Goal: Information Seeking & Learning: Learn about a topic

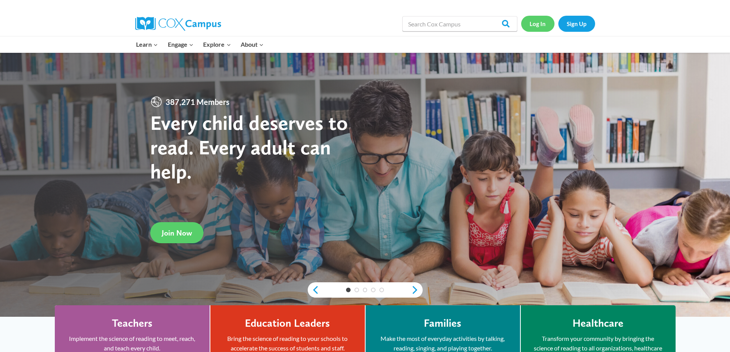
click at [537, 25] on link "Log In" at bounding box center [537, 24] width 33 height 16
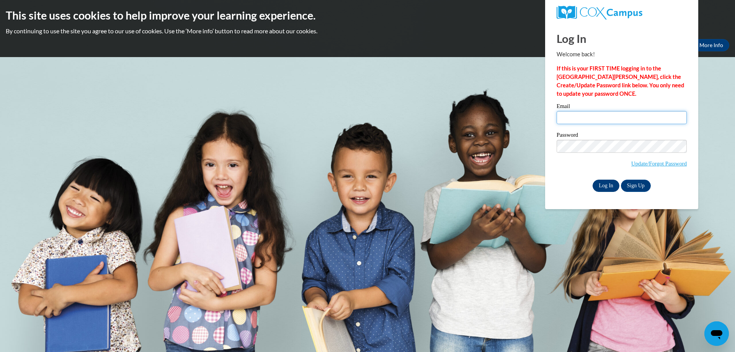
type input "smthmagg@aol.com"
click at [601, 184] on input "Log In" at bounding box center [606, 186] width 27 height 12
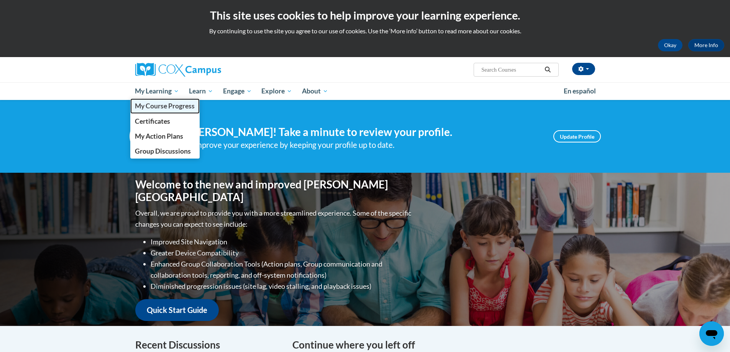
click at [147, 105] on span "My Course Progress" at bounding box center [165, 106] width 60 height 8
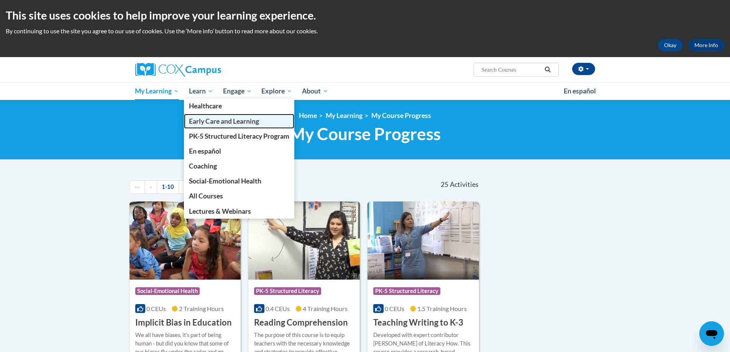
click at [213, 122] on span "Early Care and Learning" at bounding box center [224, 121] width 70 height 8
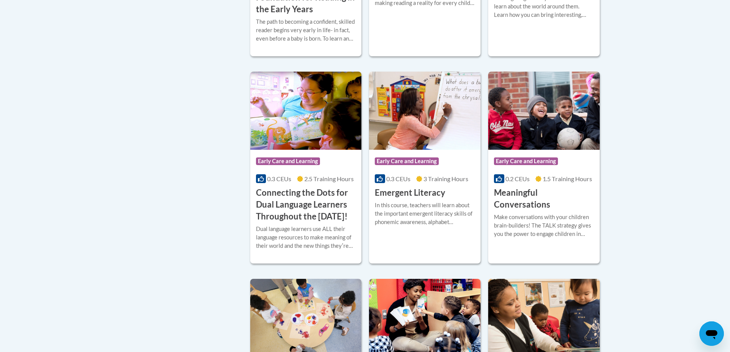
scroll to position [488, 0]
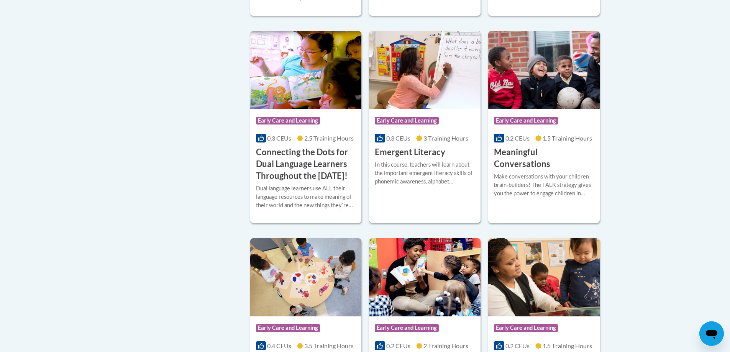
click at [420, 173] on div "In this course, teachers will learn about the important emergent literacy skill…" at bounding box center [425, 172] width 100 height 25
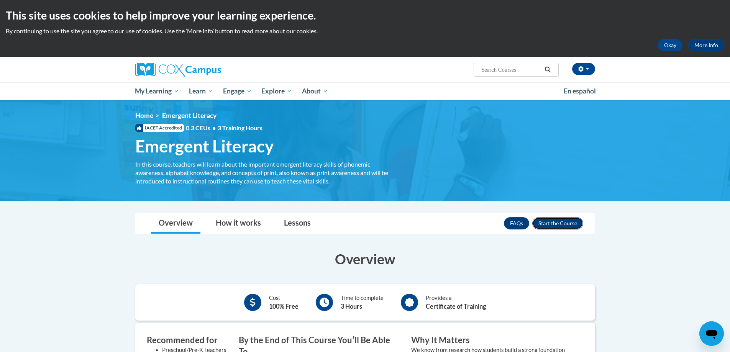
click at [544, 224] on button "Enroll" at bounding box center [557, 223] width 51 height 12
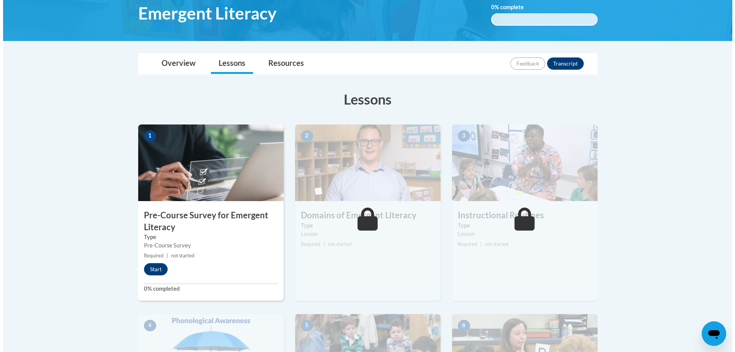
scroll to position [230, 0]
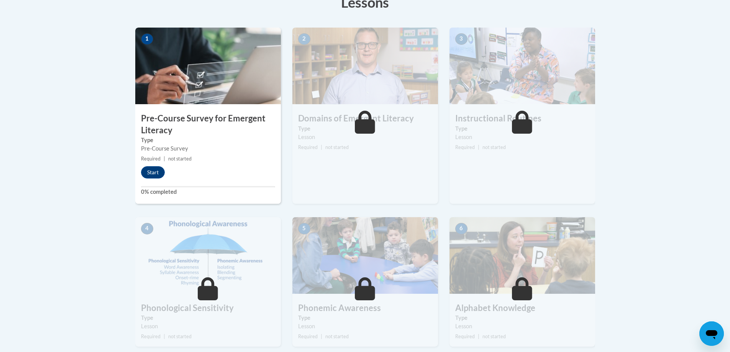
click at [195, 62] on img at bounding box center [208, 66] width 146 height 77
click at [151, 177] on button "Start" at bounding box center [153, 172] width 24 height 12
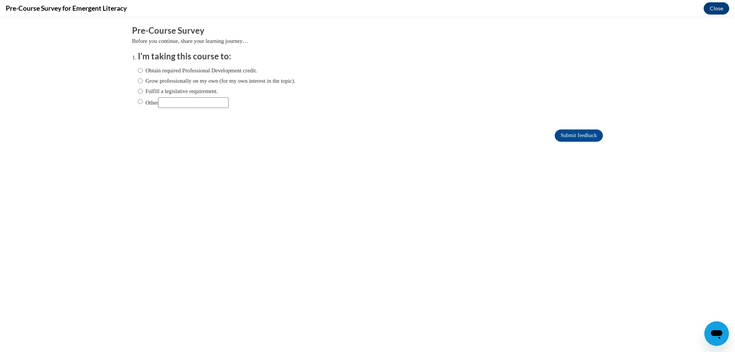
scroll to position [0, 0]
click at [138, 82] on input "Grow professionally on my own (for my own interest in the topic)." at bounding box center [140, 81] width 5 height 8
radio input "true"
click at [560, 135] on input "Submit feedback" at bounding box center [579, 135] width 48 height 12
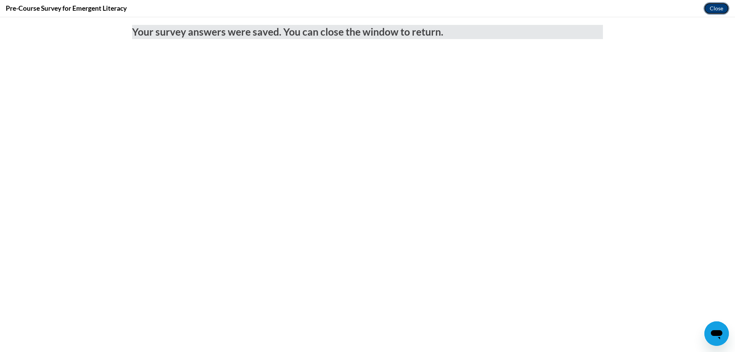
click at [707, 7] on button "Close" at bounding box center [717, 8] width 26 height 12
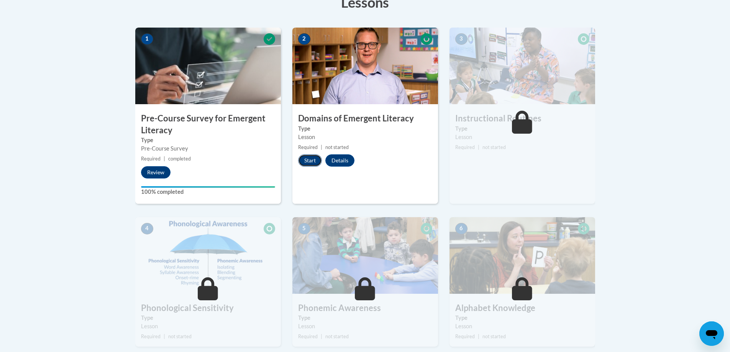
click at [307, 159] on button "Start" at bounding box center [310, 160] width 24 height 12
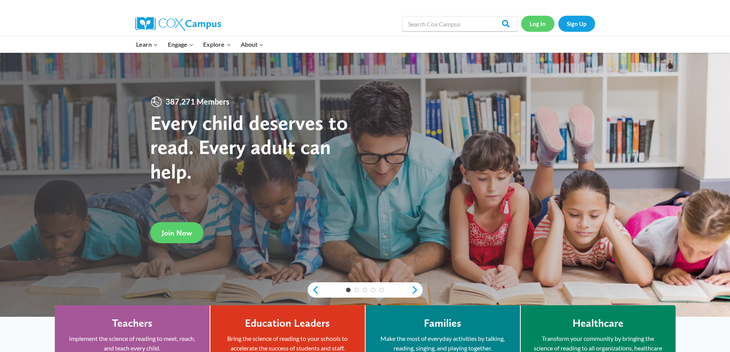
click at [532, 24] on link "Log In" at bounding box center [537, 24] width 33 height 16
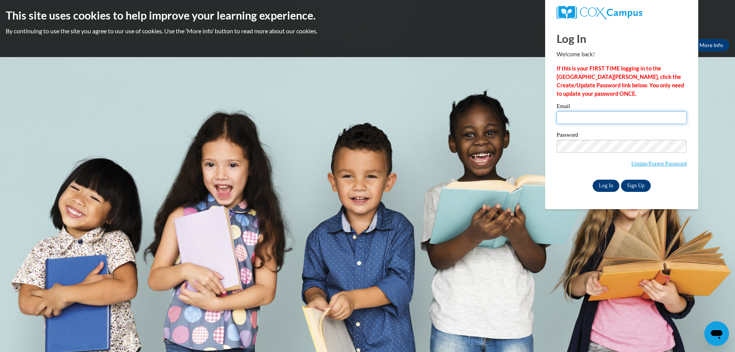
type input "smthmagg@aol.com"
click at [606, 183] on input "Log In" at bounding box center [606, 186] width 27 height 12
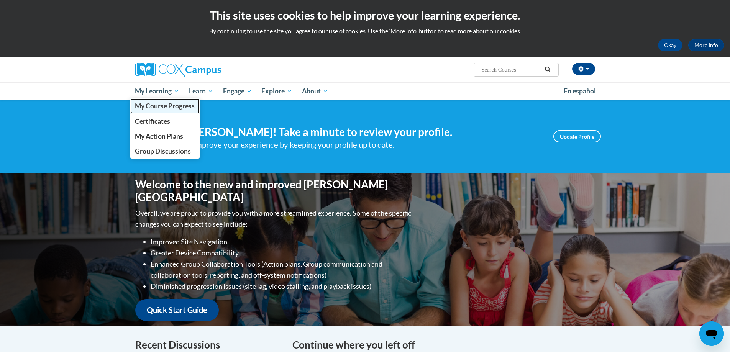
click at [159, 107] on span "My Course Progress" at bounding box center [165, 106] width 60 height 8
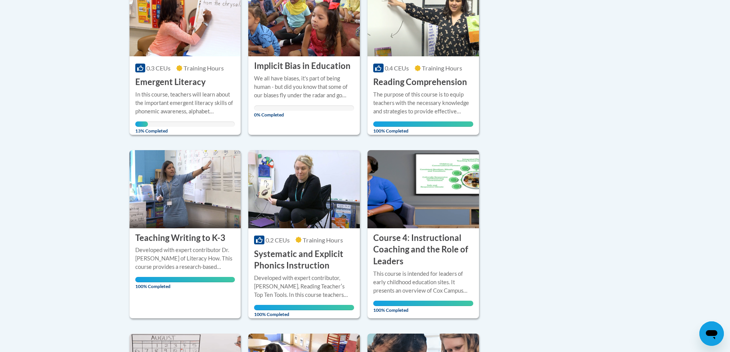
scroll to position [230, 0]
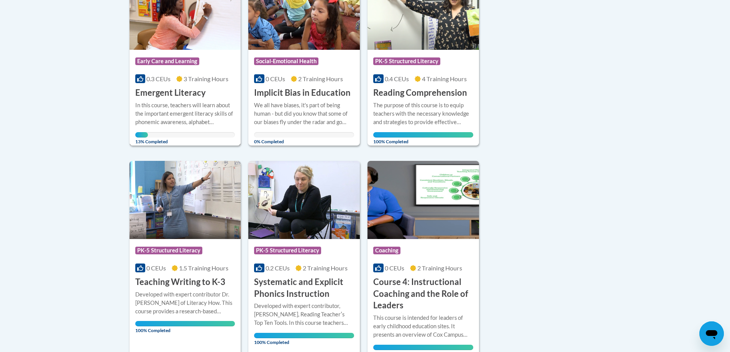
click at [162, 101] on div at bounding box center [185, 101] width 100 height 0
